Goal: Find specific page/section: Find specific page/section

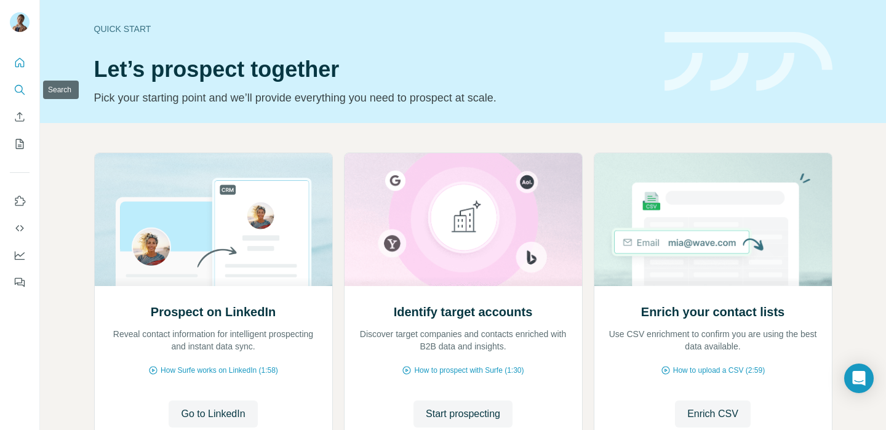
click at [11, 92] on button "Search" at bounding box center [20, 90] width 20 height 22
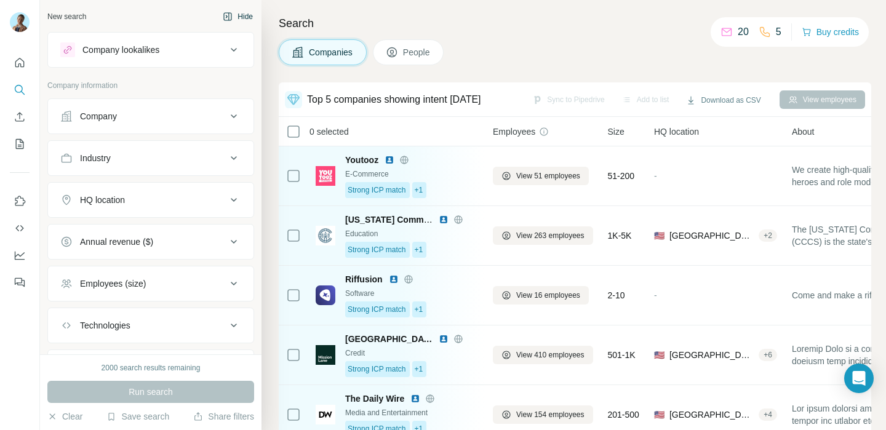
click at [249, 18] on button "Hide" at bounding box center [237, 16] width 47 height 18
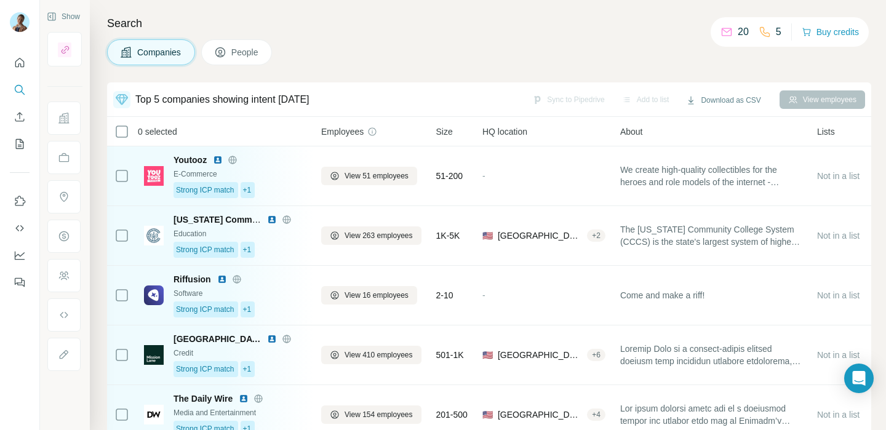
click at [125, 106] on icon at bounding box center [121, 99] width 15 height 15
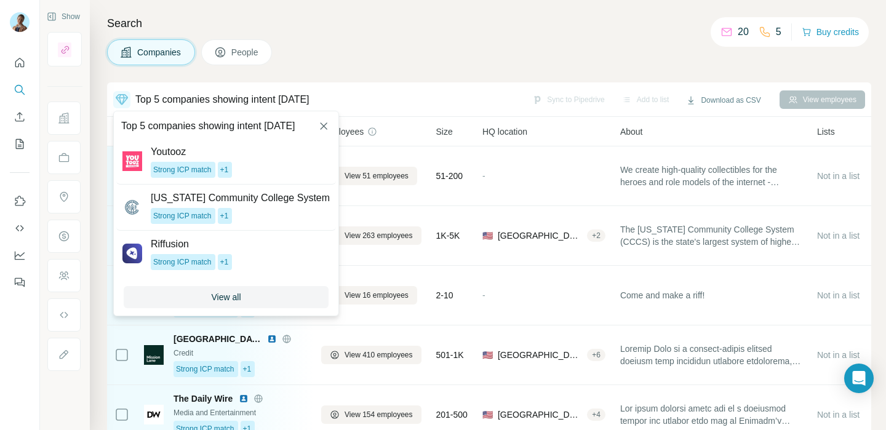
click at [180, 100] on div "Top 5 companies showing intent [DATE]" at bounding box center [222, 99] width 174 height 15
click at [318, 134] on button "button" at bounding box center [323, 126] width 25 height 25
